Goal: Task Accomplishment & Management: Complete application form

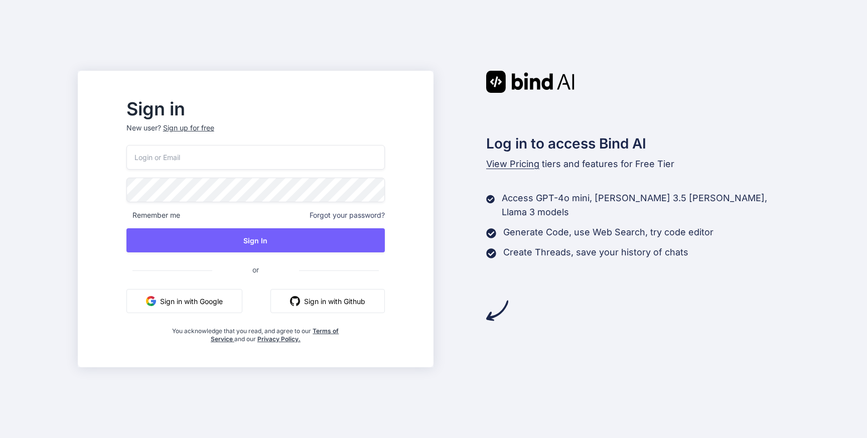
click at [213, 130] on div "Sign up for free" at bounding box center [188, 128] width 51 height 10
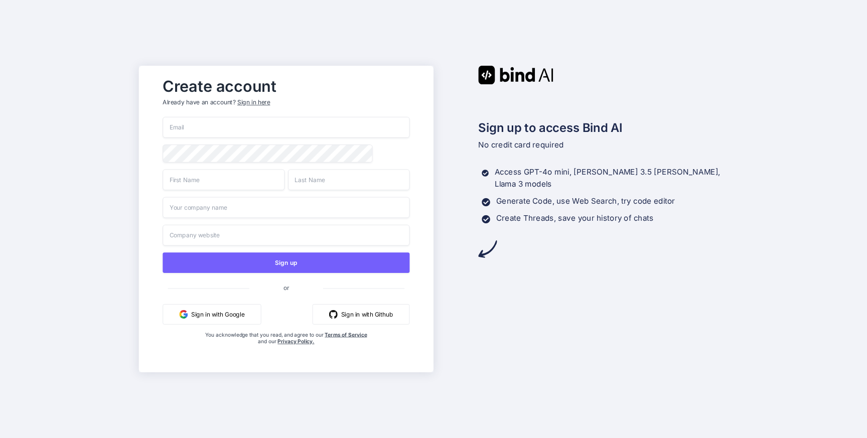
click at [218, 130] on input "email" at bounding box center [286, 127] width 247 height 21
paste input "xocohey900@cerisun.com"
type input "xocohey900@cerisun.com"
click at [197, 182] on input "text" at bounding box center [224, 179] width 122 height 21
type input "xoco"
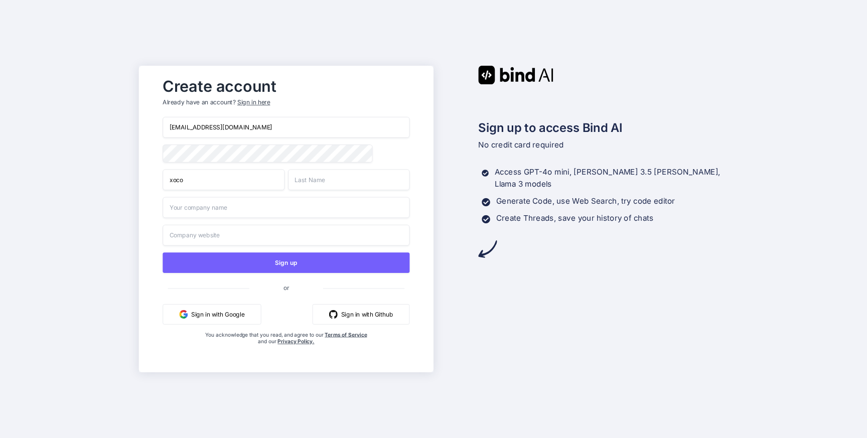
click at [331, 182] on input "text" at bounding box center [349, 179] width 122 height 21
type input "hey"
drag, startPoint x: 210, startPoint y: 126, endPoint x: 253, endPoint y: 126, distance: 43.2
click at [253, 126] on input "xocohey900@cerisun.com" at bounding box center [286, 127] width 247 height 21
click at [246, 203] on input "text" at bounding box center [286, 207] width 247 height 21
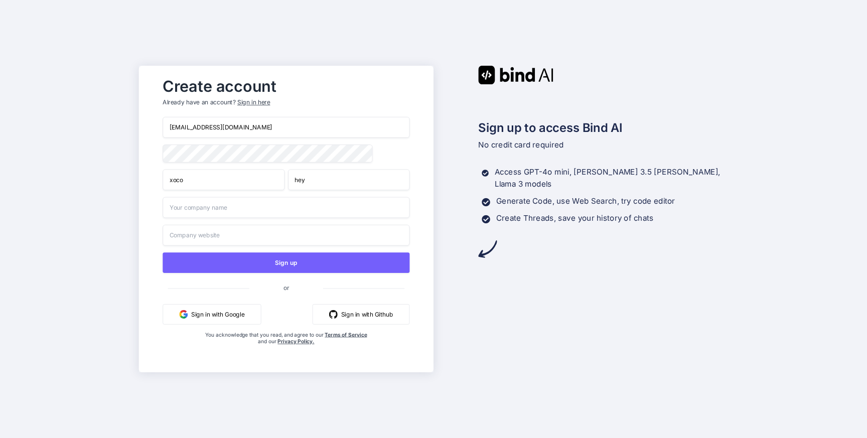
paste input "cerisun.com"
type input "cerisun.com"
click at [248, 240] on input "text" at bounding box center [286, 235] width 247 height 21
paste input "cerisun.com"
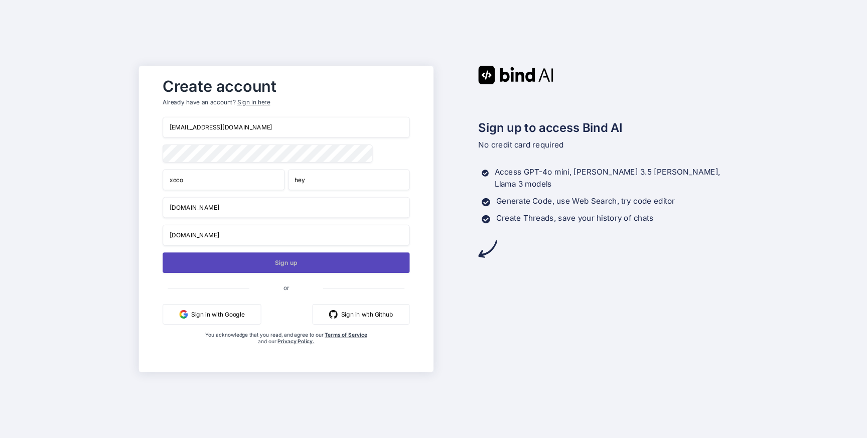
type input "cerisun.com"
click at [269, 265] on button "Sign up" at bounding box center [286, 262] width 247 height 21
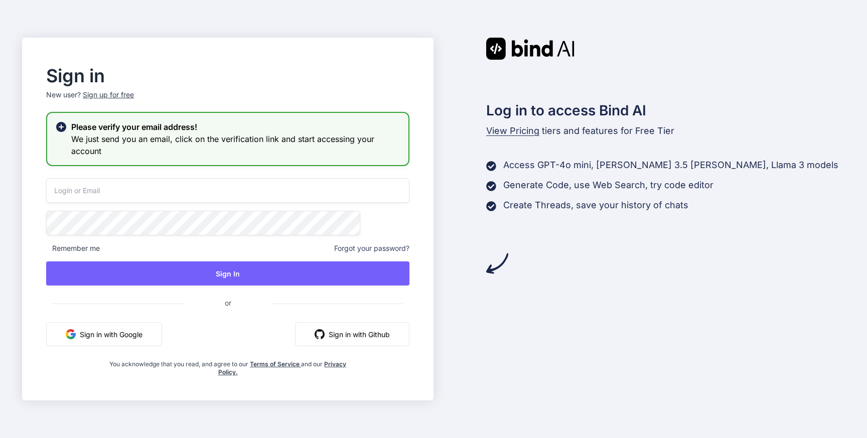
click at [217, 187] on input "email" at bounding box center [227, 190] width 363 height 25
paste input "xocohey900@cerisun.com"
type input "xocohey900@cerisun.com"
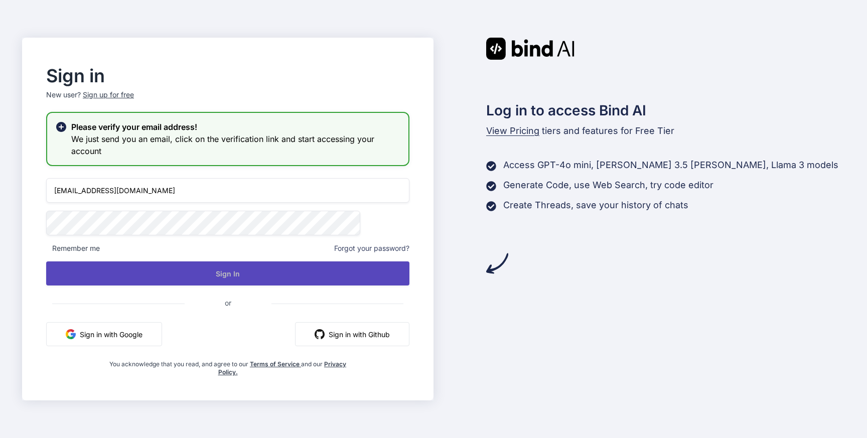
click at [253, 272] on button "Sign In" at bounding box center [227, 273] width 363 height 24
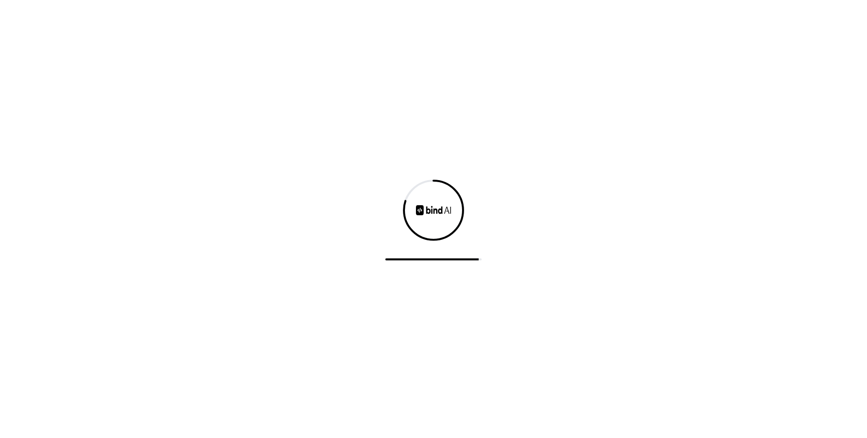
click at [361, 139] on div at bounding box center [433, 219] width 867 height 438
click at [260, 334] on div at bounding box center [433, 219] width 867 height 438
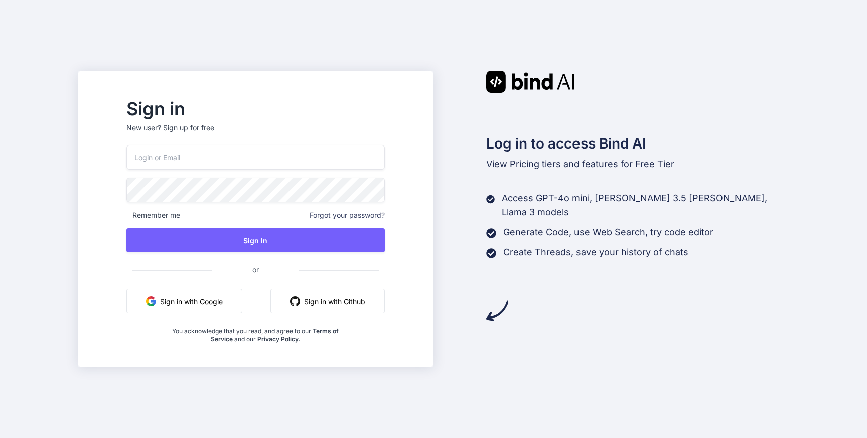
click at [316, 152] on input "email" at bounding box center [255, 157] width 258 height 25
paste input "[EMAIL_ADDRESS][DOMAIN_NAME]"
type input "[EMAIL_ADDRESS][DOMAIN_NAME]"
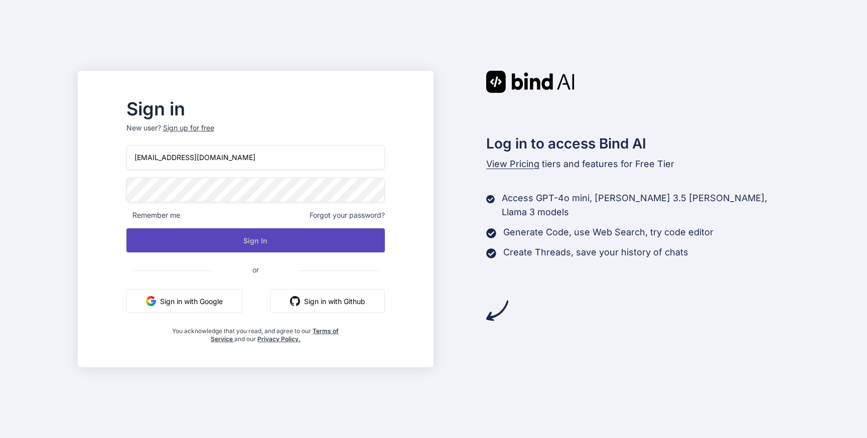
click at [292, 238] on button "Sign In" at bounding box center [255, 240] width 258 height 24
